Goal: Information Seeking & Learning: Learn about a topic

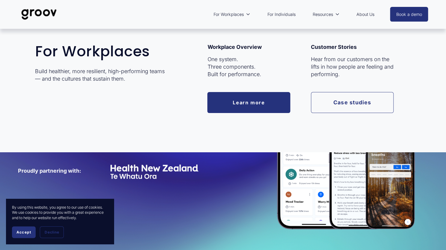
click at [220, 16] on span "For Workplaces" at bounding box center [228, 14] width 30 height 8
click at [237, 97] on link "Learn more" at bounding box center [248, 102] width 83 height 21
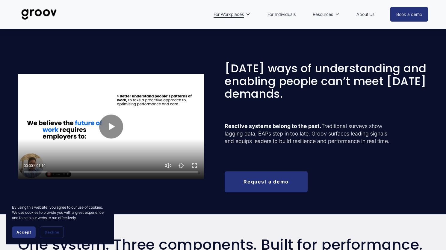
scroll to position [153, 0]
